Goal: Navigation & Orientation: Find specific page/section

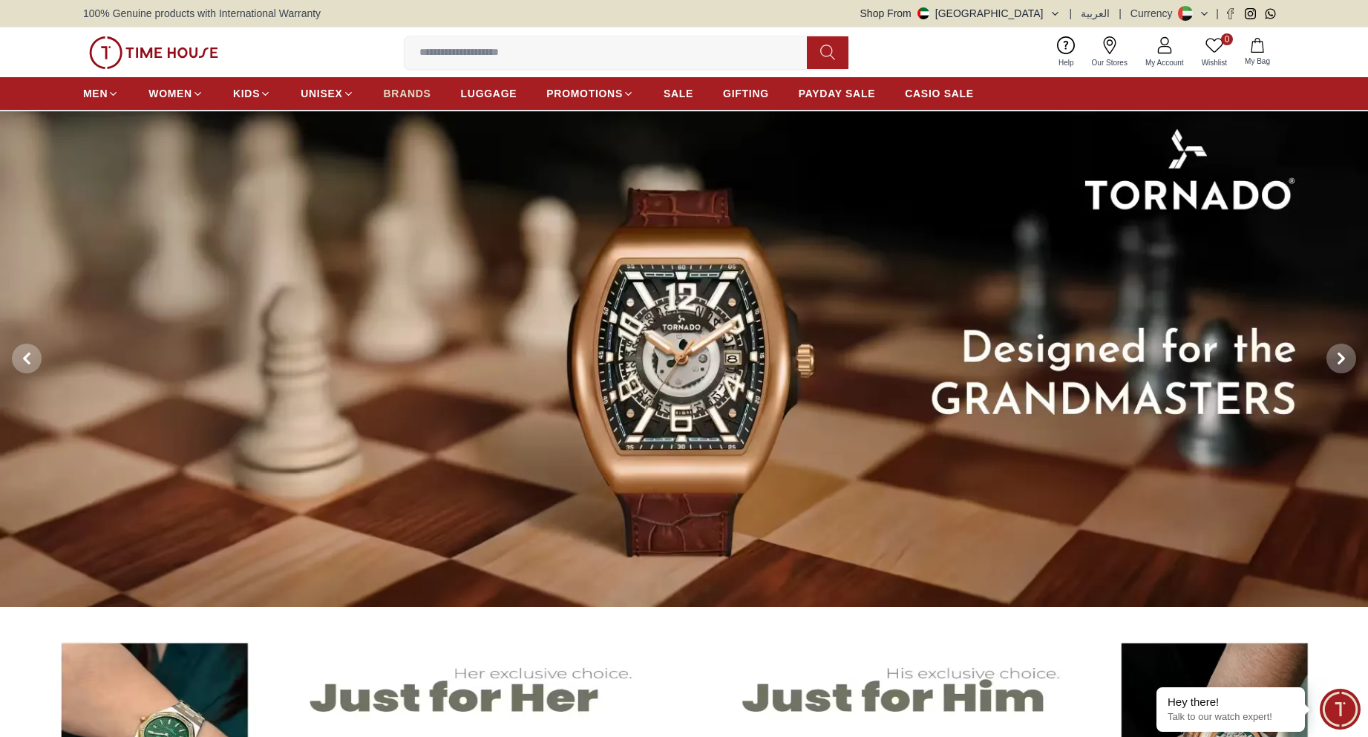
click at [421, 91] on span "BRANDS" at bounding box center [408, 93] width 48 height 15
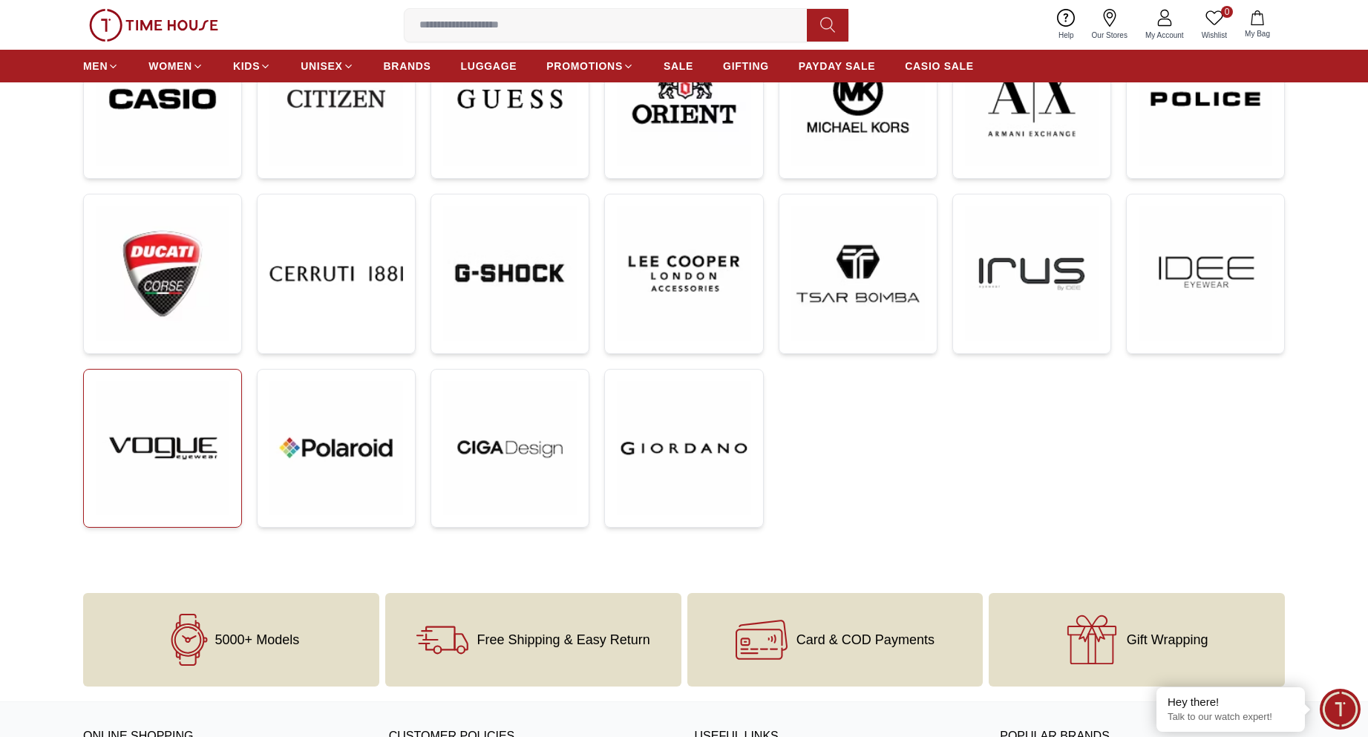
scroll to position [520, 0]
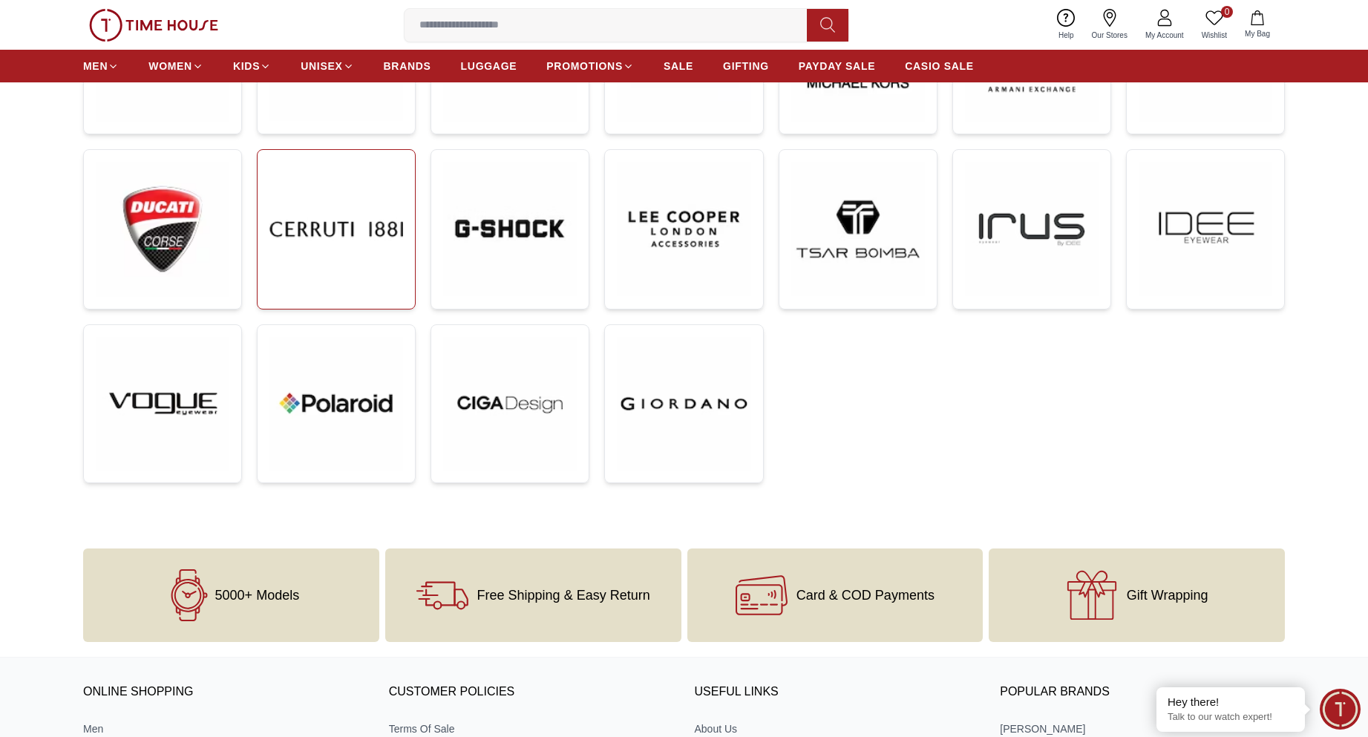
click at [308, 216] on img at bounding box center [337, 229] width 134 height 134
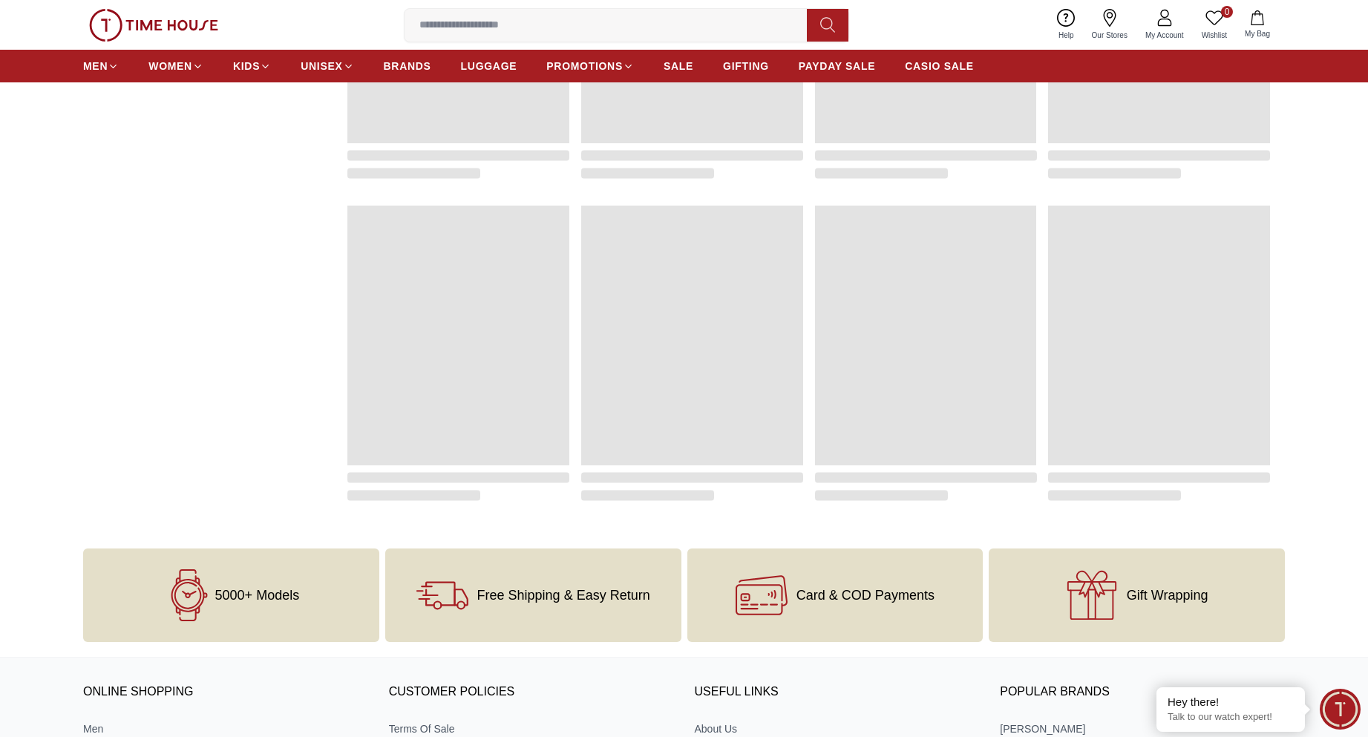
scroll to position [1159, 0]
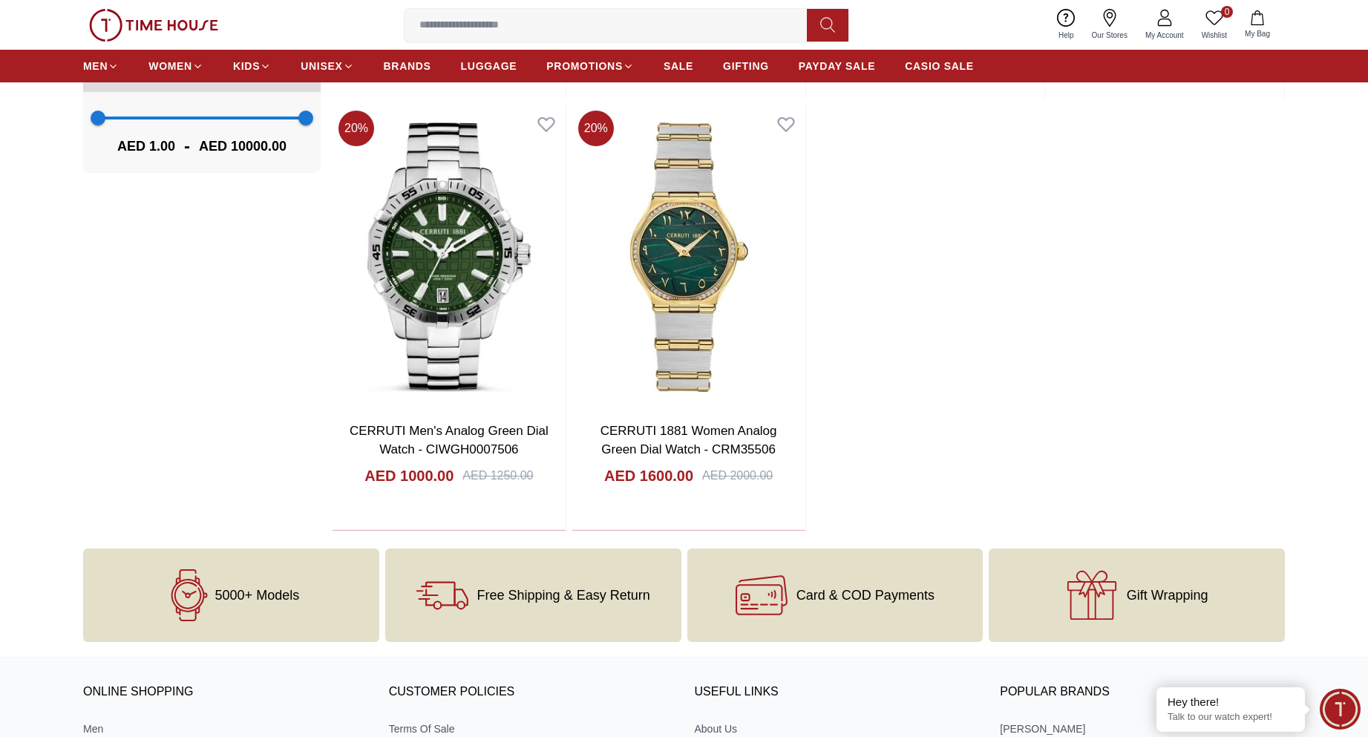
scroll to position [520, 0]
